Goal: Task Accomplishment & Management: Complete application form

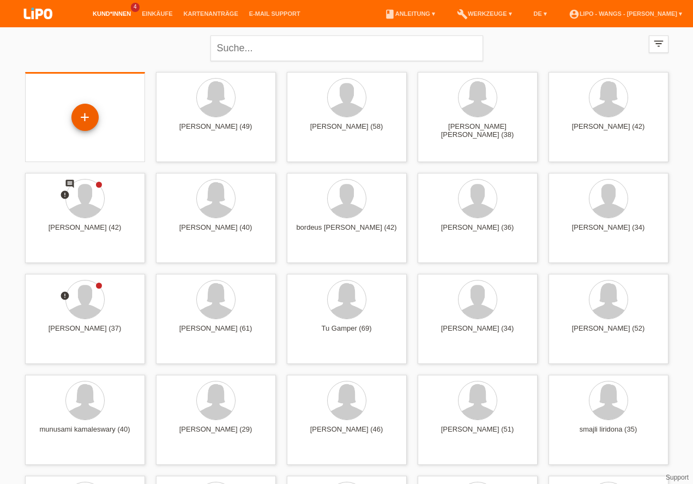
click at [93, 117] on div "+" at bounding box center [85, 117] width 26 height 19
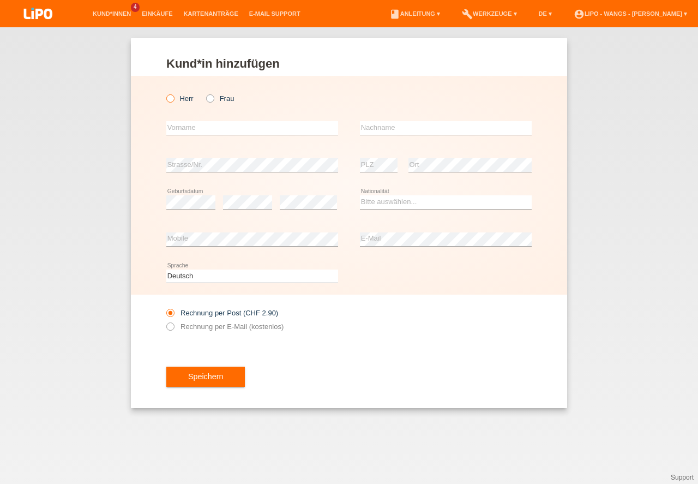
click at [165, 93] on icon at bounding box center [165, 93] width 0 height 0
click at [170, 98] on input "Herr" at bounding box center [169, 97] width 7 height 7
radio input "true"
click at [188, 125] on input "text" at bounding box center [252, 128] width 172 height 14
type input "Nedim"
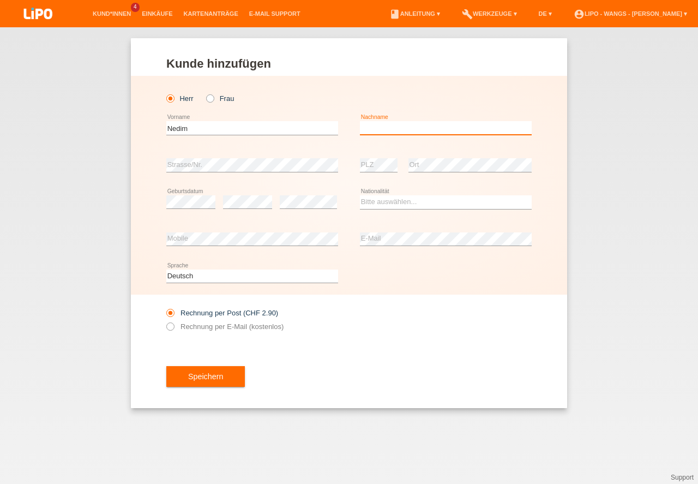
click at [386, 125] on input "text" at bounding box center [446, 128] width 172 height 14
type input "Shabani"
click at [396, 202] on select "Bitte auswählen... Schweiz Deutschland Liechtenstein Österreich ------------ Af…" at bounding box center [446, 201] width 172 height 13
select select "AT"
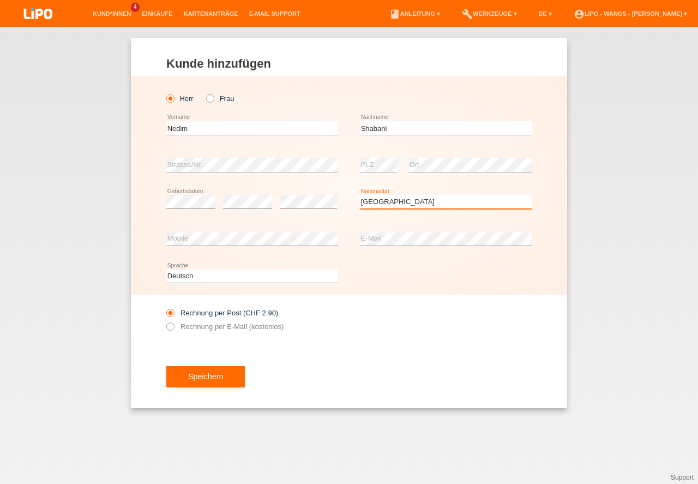
click at [0, 0] on option "Österreich" at bounding box center [0, 0] width 0 height 0
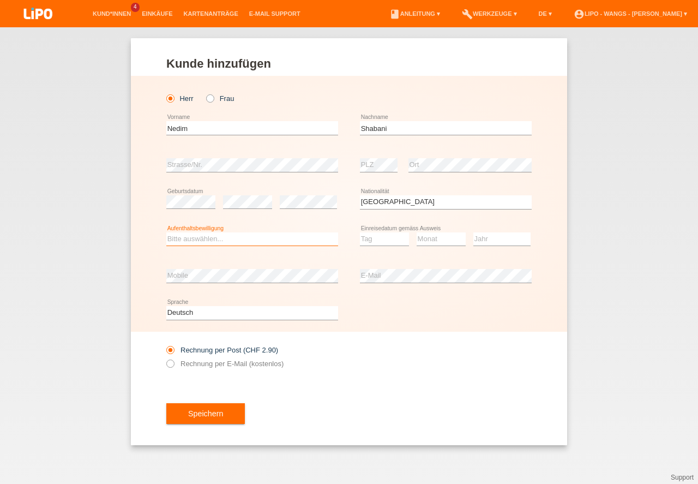
click at [200, 241] on select "Bitte auswählen... C B B - Flüchtlingsstatus Andere" at bounding box center [252, 238] width 172 height 13
select select "B"
click at [0, 0] on option "B" at bounding box center [0, 0] width 0 height 0
click at [378, 235] on select "Tag 01 02 03 04 05 06 07 08 09 10 11" at bounding box center [384, 238] width 49 height 13
select select "16"
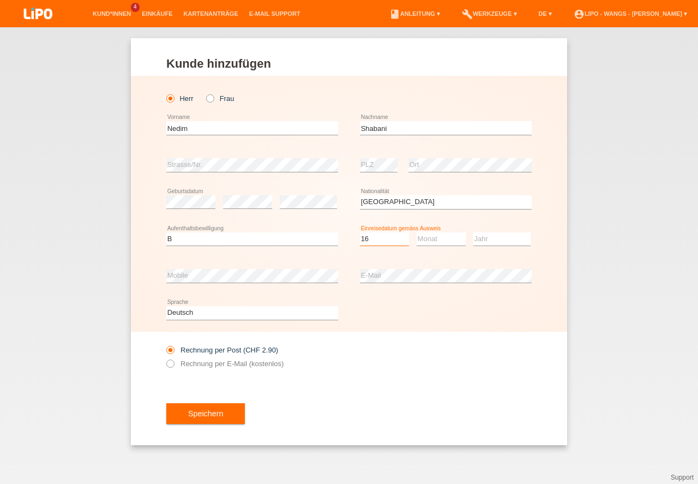
click at [0, 0] on option "16" at bounding box center [0, 0] width 0 height 0
click at [423, 238] on select "Monat 01 02 03 04 05 06 07 08 09 10 11" at bounding box center [441, 238] width 49 height 13
select select "04"
click at [0, 0] on option "04" at bounding box center [0, 0] width 0 height 0
click at [493, 241] on select "Jahr 2025 2024 2023 2022 2021 2020 2019 2018 2017 2016 2015 2014 2013 2012 2011…" at bounding box center [501, 238] width 57 height 13
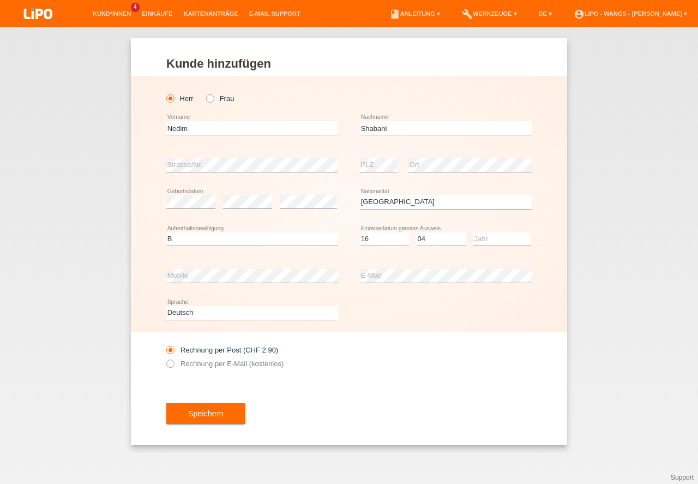
select select "2024"
click at [0, 0] on option "2024" at bounding box center [0, 0] width 0 height 0
click at [165, 358] on icon at bounding box center [165, 358] width 0 height 0
click at [168, 363] on input "Rechnung per E-Mail (kostenlos)" at bounding box center [169, 366] width 7 height 14
radio input "true"
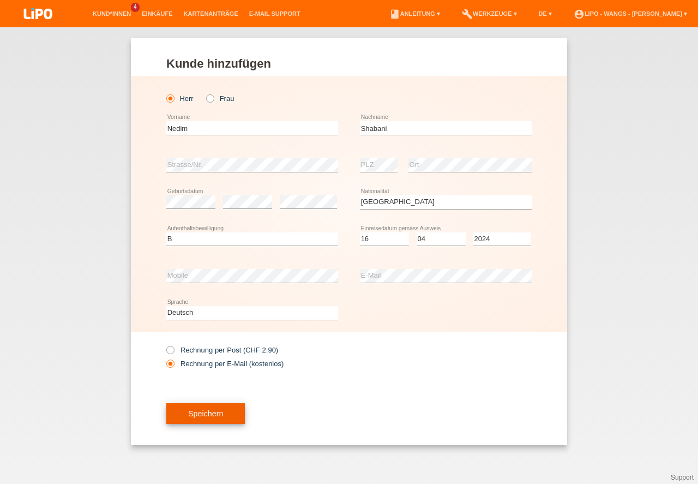
click at [224, 417] on button "Speichern" at bounding box center [205, 413] width 79 height 21
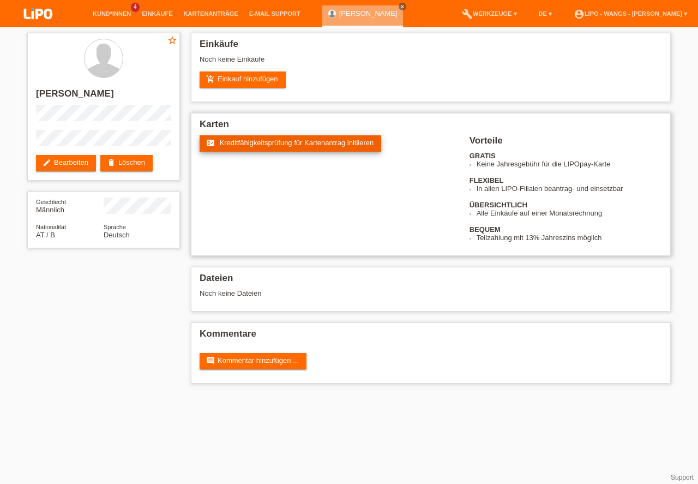
click at [290, 150] on link "fact_check Kreditfähigkeitsprüfung für Kartenantrag initiieren" at bounding box center [291, 143] width 182 height 16
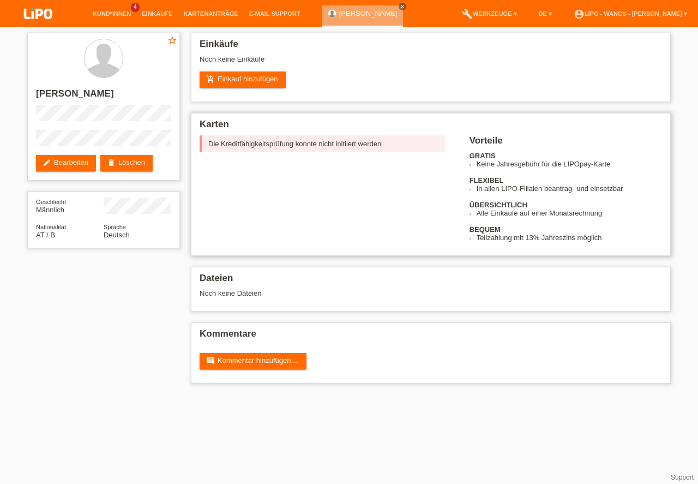
click at [292, 145] on div "Die Kreditfähigkeitsprüfung konnte nicht initiiert werden" at bounding box center [322, 143] width 245 height 17
click at [69, 166] on link "edit Bearbeiten" at bounding box center [66, 163] width 60 height 16
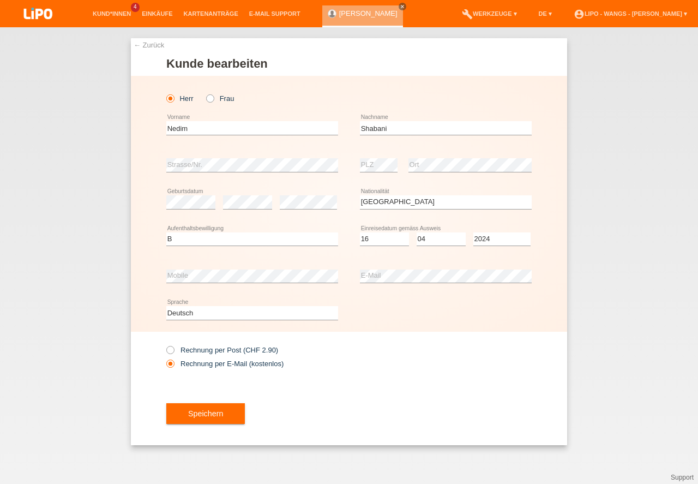
select select "AT"
select select "B"
select select "16"
select select "04"
select select "2024"
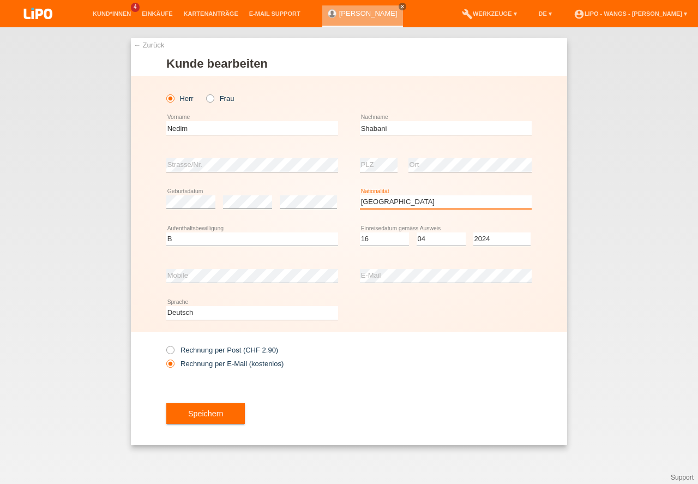
click at [0, 0] on option "Mongolei" at bounding box center [0, 0] width 0 height 0
select select "CH"
click at [0, 0] on option "Schweiz" at bounding box center [0, 0] width 0 height 0
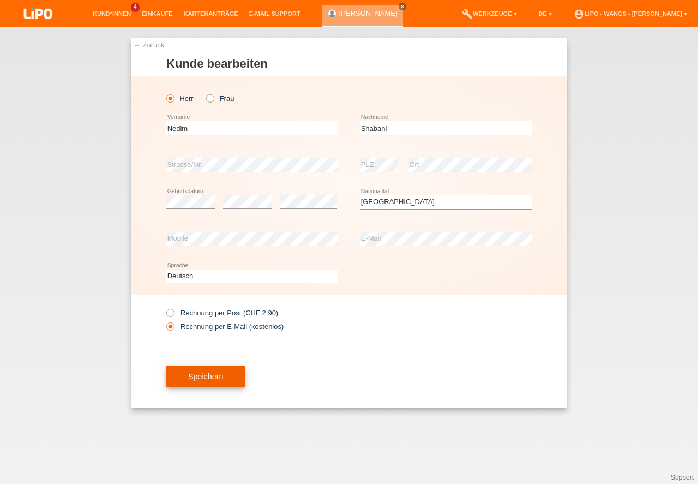
click at [223, 378] on button "Speichern" at bounding box center [205, 376] width 79 height 21
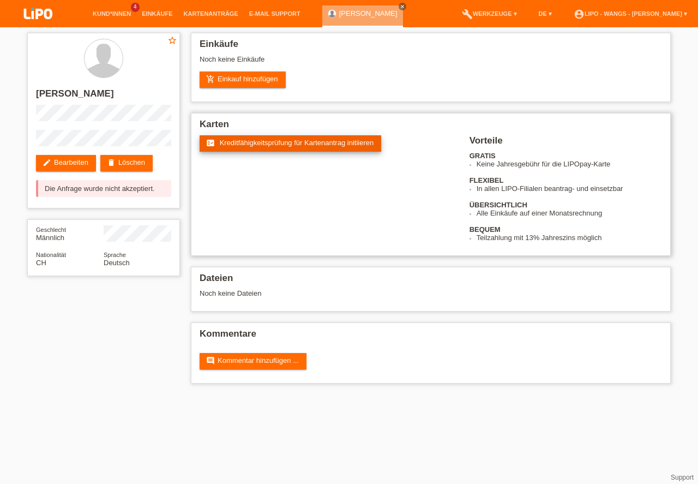
click at [279, 146] on span "Kreditfähigkeitsprüfung für Kartenantrag initiieren" at bounding box center [297, 143] width 154 height 8
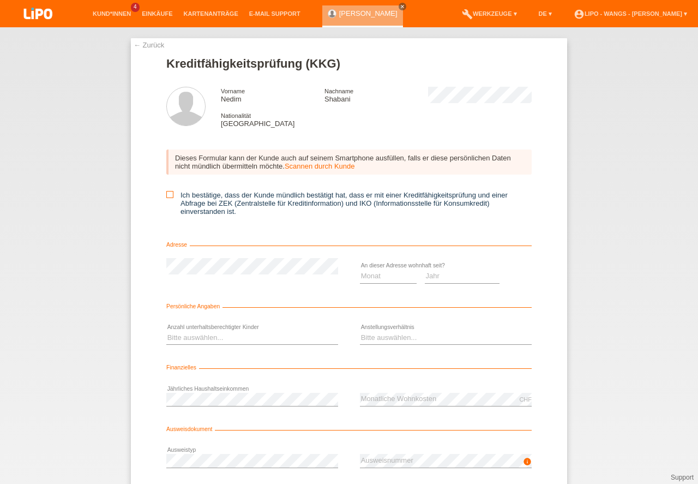
click at [166, 196] on icon at bounding box center [169, 194] width 7 height 7
click at [166, 196] on input "Ich bestätige, dass der Kunde mündlich bestätigt hat, dass er mit einer Kreditf…" at bounding box center [169, 194] width 7 height 7
checkbox input "true"
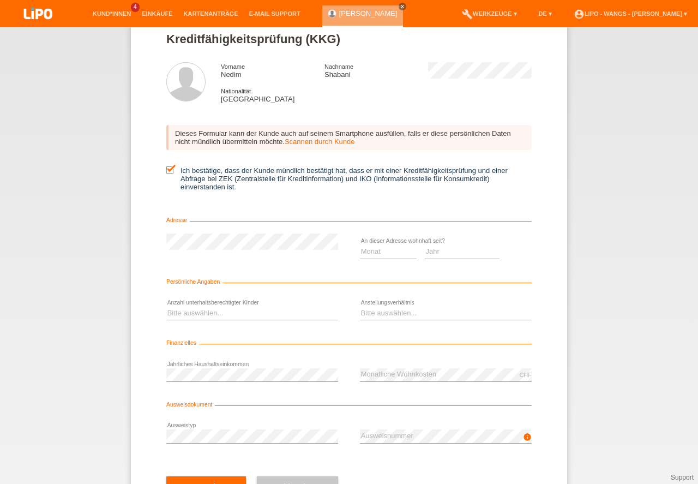
scroll to position [72, 0]
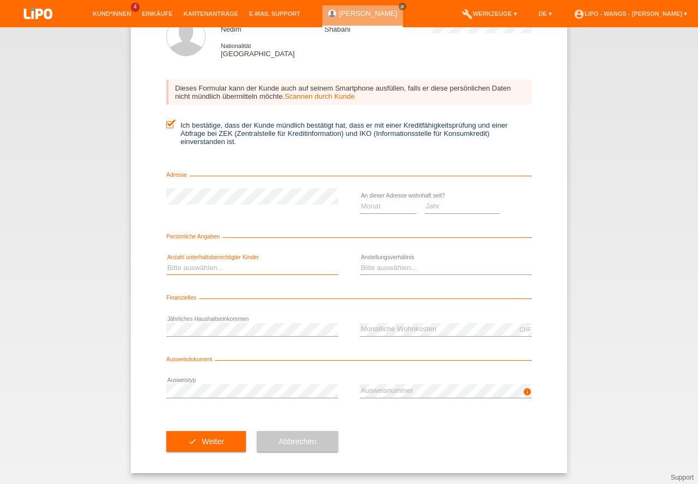
click at [218, 266] on select "Bitte auswählen... 0 1 2 3 4 5 6 7 8 9" at bounding box center [252, 267] width 172 height 13
select select "3"
click at [0, 0] on option "3" at bounding box center [0, 0] width 0 height 0
click at [377, 205] on select "Monat 01 02 03 04 05 06 07 08 09 10" at bounding box center [388, 206] width 57 height 13
select select "04"
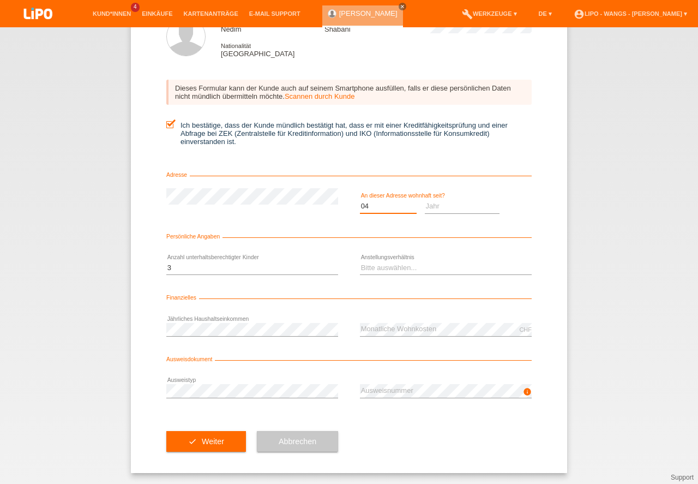
click at [0, 0] on option "04" at bounding box center [0, 0] width 0 height 0
click at [462, 205] on select "Jahr 2025 2024 2023 2022 2021 2020 2019 2018 2017 2016 2015 2014 2013 2012 2011…" at bounding box center [462, 206] width 75 height 13
select select "2024"
click at [0, 0] on option "2024" at bounding box center [0, 0] width 0 height 0
click at [395, 266] on select "Bitte auswählen... Unbefristet Befristet Lehrling/Student Pensioniert Nicht arb…" at bounding box center [446, 267] width 172 height 13
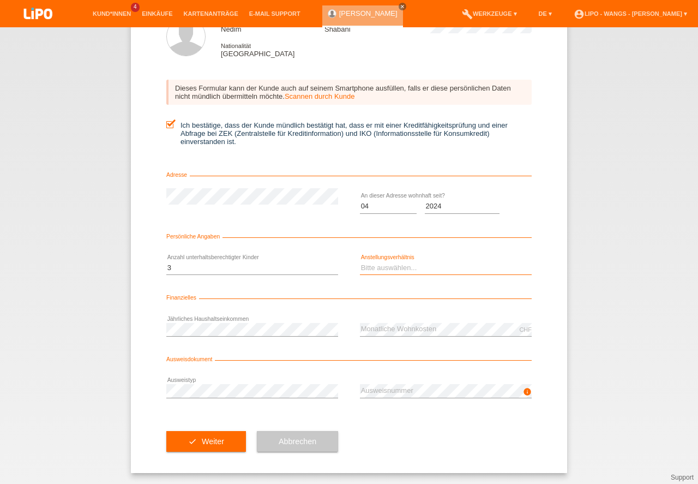
select select "UNLIMITED"
click at [0, 0] on option "Unbefristet" at bounding box center [0, 0] width 0 height 0
click at [203, 433] on button "check Weiter" at bounding box center [206, 441] width 80 height 21
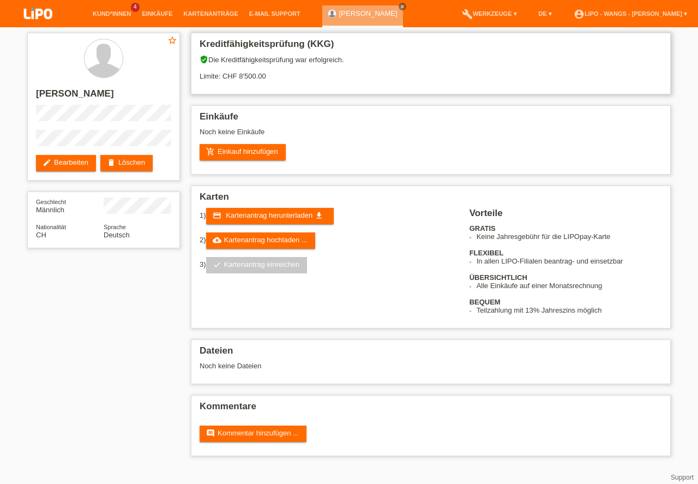
drag, startPoint x: 236, startPoint y: 77, endPoint x: 305, endPoint y: 77, distance: 68.7
click at [281, 74] on div "verified_user Die Kreditfähigkeitsprüfung war erfolgreich. Limite: CHF 8'500.00" at bounding box center [431, 71] width 463 height 33
click at [278, 241] on link "cloud_upload Kartenantrag hochladen ..." at bounding box center [260, 240] width 109 height 16
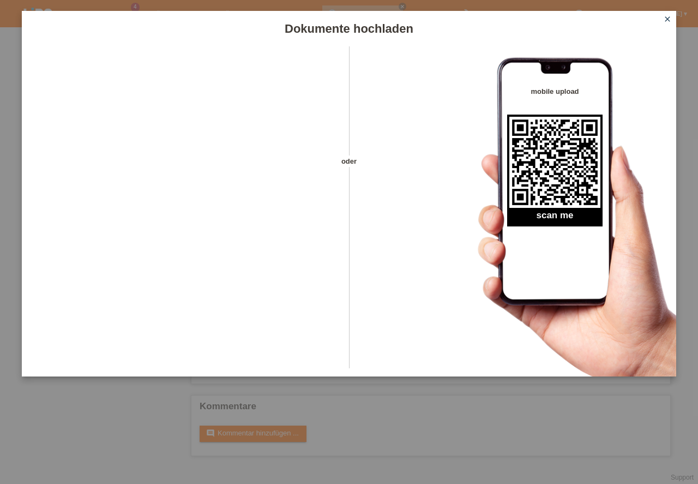
click at [663, 20] on link "close" at bounding box center [667, 20] width 14 height 13
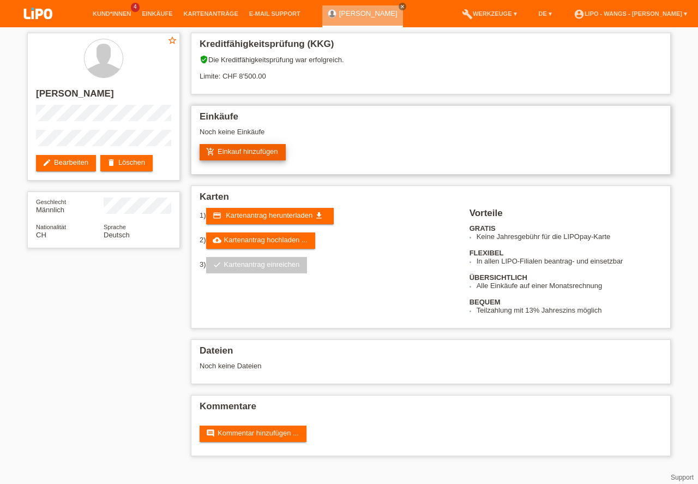
click at [251, 150] on link "add_shopping_cart Einkauf hinzufügen" at bounding box center [243, 152] width 86 height 16
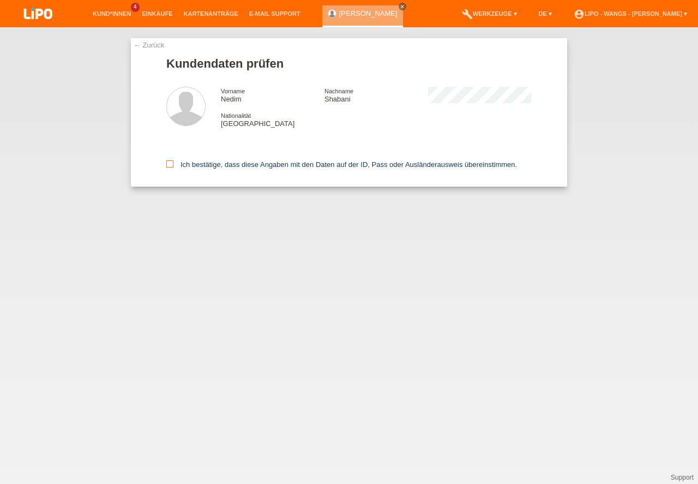
click at [170, 166] on icon at bounding box center [169, 163] width 7 height 7
click at [170, 166] on input "Ich bestätige, dass diese Angaben mit den Daten auf der ID, Pass oder Ausländer…" at bounding box center [169, 163] width 7 height 7
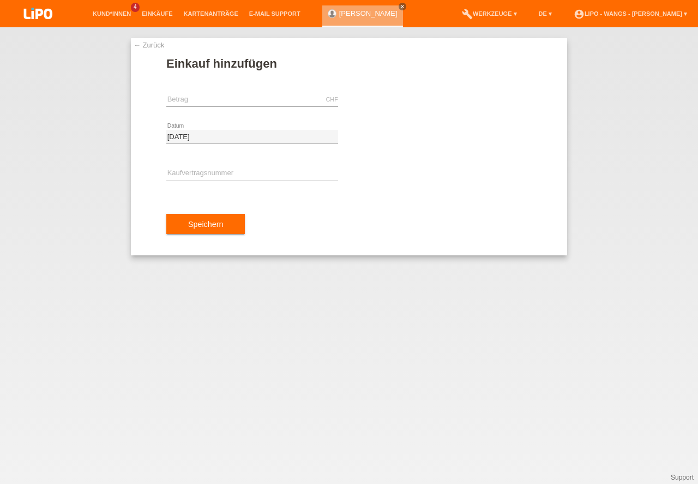
click at [219, 90] on div "CHF error [GEOGRAPHIC_DATA]" at bounding box center [252, 99] width 172 height 37
click at [218, 99] on input "text" at bounding box center [252, 100] width 172 height 14
click at [225, 174] on input "text" at bounding box center [252, 174] width 172 height 14
type input "2596.00"
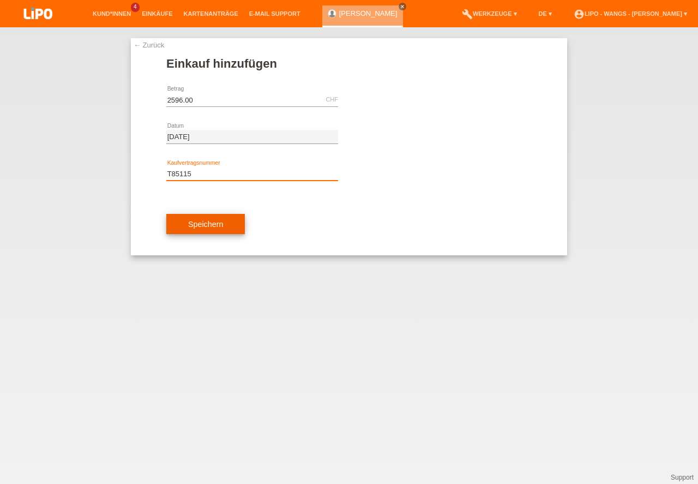
type input "T85115"
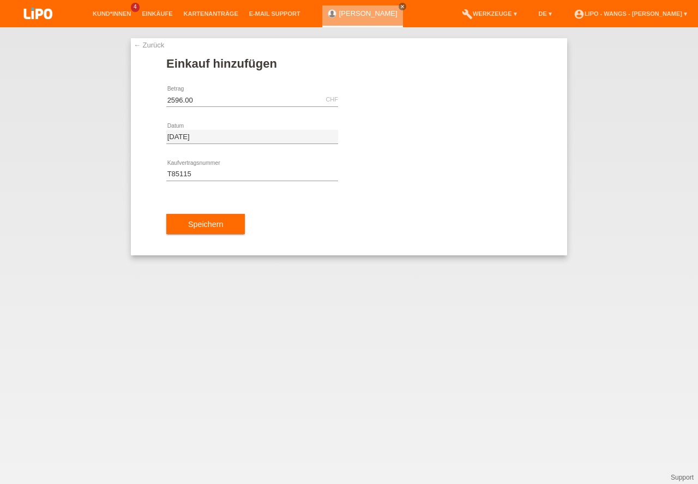
click at [208, 225] on button "Speichern" at bounding box center [205, 224] width 79 height 21
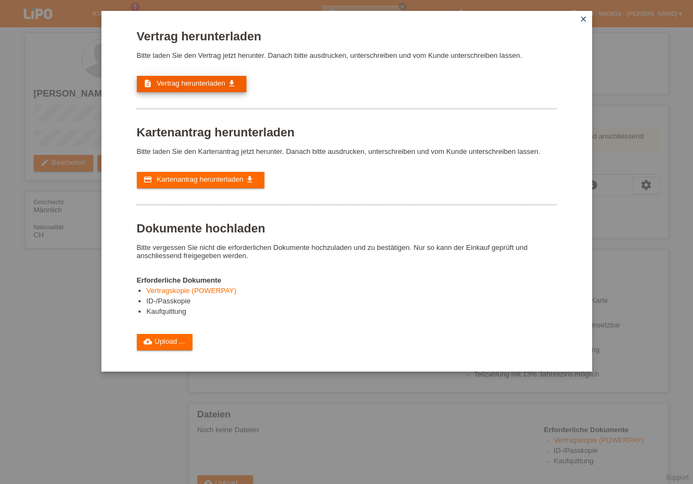
click at [199, 86] on span "Vertrag herunterladen" at bounding box center [191, 83] width 69 height 8
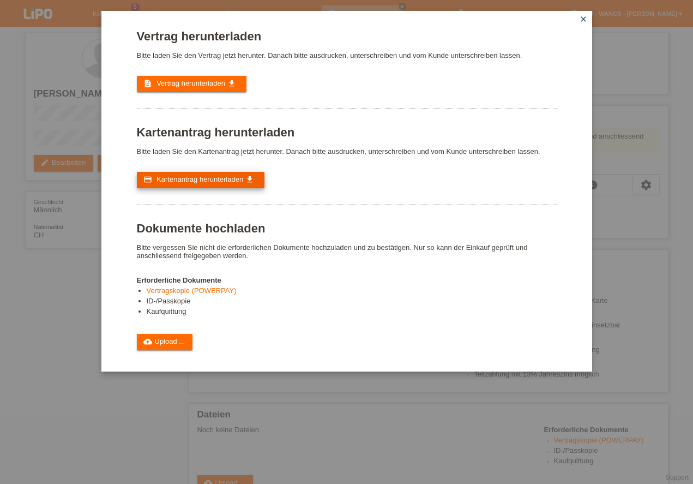
click at [206, 181] on span "Kartenantrag herunterladen" at bounding box center [200, 179] width 87 height 8
click at [581, 19] on icon "close" at bounding box center [583, 19] width 9 height 9
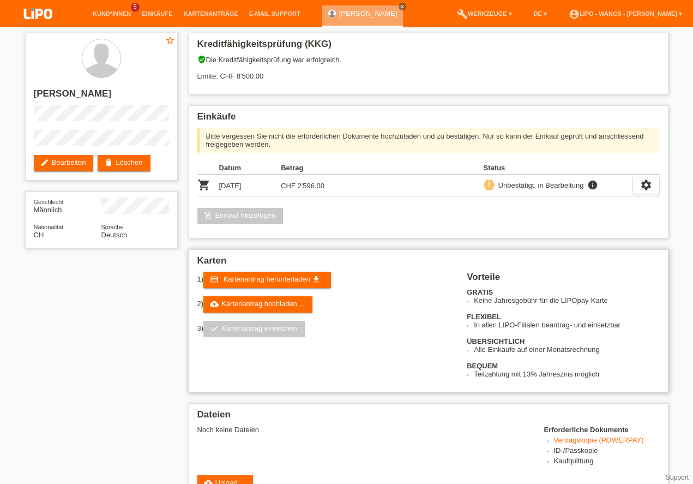
scroll to position [93, 0]
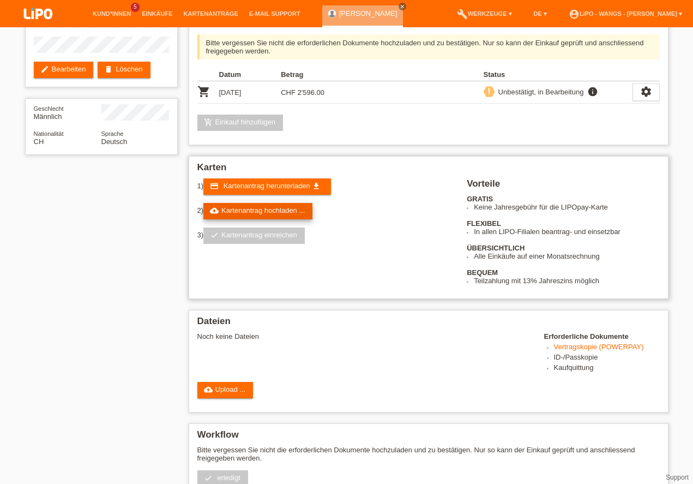
click at [273, 211] on link "cloud_upload Kartenantrag hochladen ..." at bounding box center [257, 211] width 109 height 16
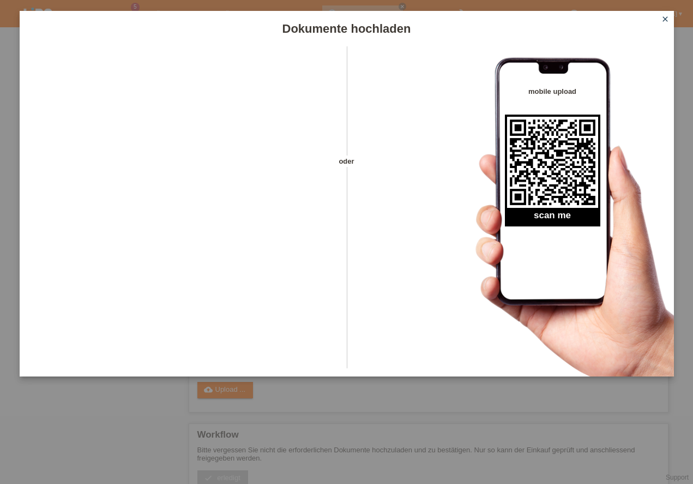
click at [665, 18] on icon "close" at bounding box center [665, 19] width 9 height 9
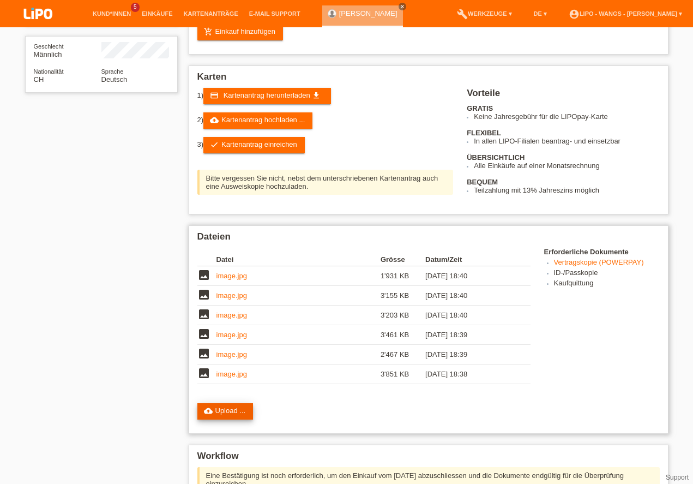
scroll to position [297, 0]
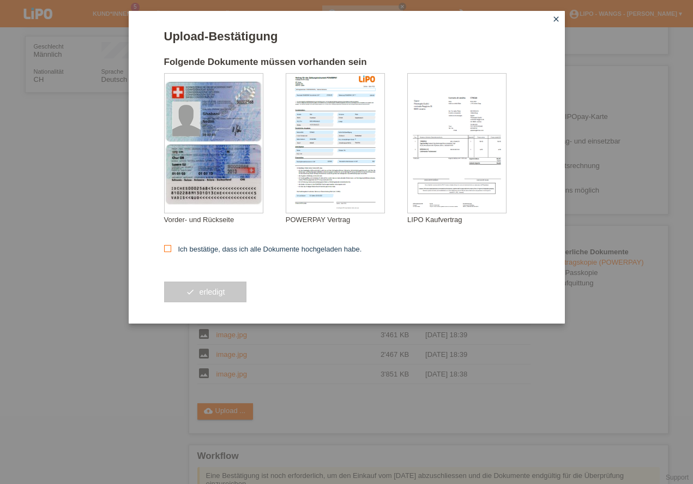
click at [166, 251] on icon at bounding box center [167, 248] width 7 height 7
click at [166, 251] on input "Ich bestätige, dass ich alle Dokumente hochgeladen habe." at bounding box center [167, 248] width 7 height 7
checkbox input "true"
click at [212, 291] on button "check erledigt" at bounding box center [205, 291] width 83 height 21
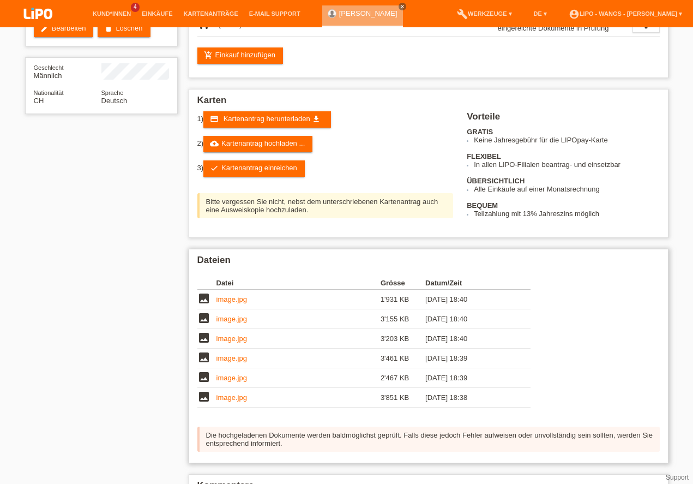
scroll to position [196, 0]
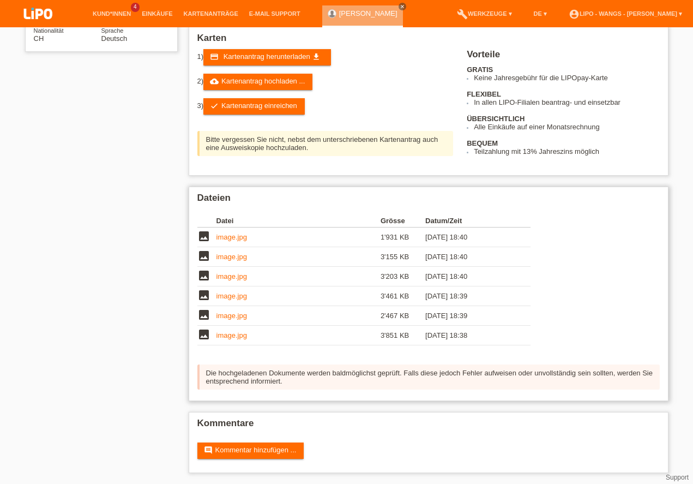
click at [238, 314] on link "image.jpg" at bounding box center [232, 315] width 31 height 8
click at [201, 315] on icon "image" at bounding box center [203, 314] width 13 height 13
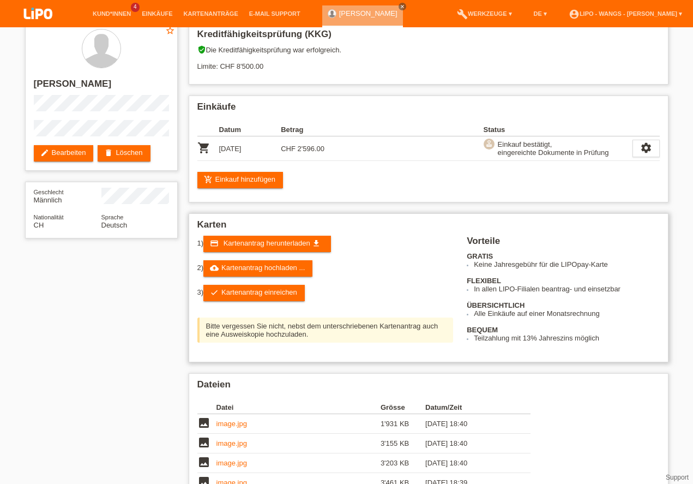
scroll to position [0, 0]
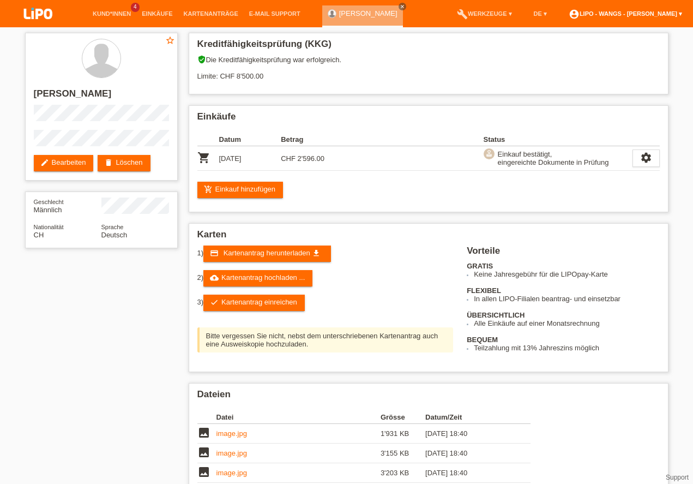
click at [678, 15] on link "account_circle LIPO - Wangs - Qendrim Rama ▾" at bounding box center [625, 13] width 124 height 7
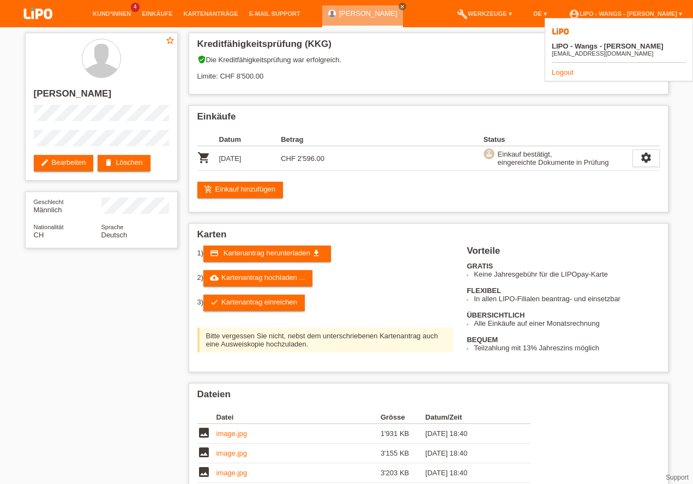
click at [562, 68] on link "Logout" at bounding box center [563, 72] width 22 height 8
